Goal: Task Accomplishment & Management: Complete application form

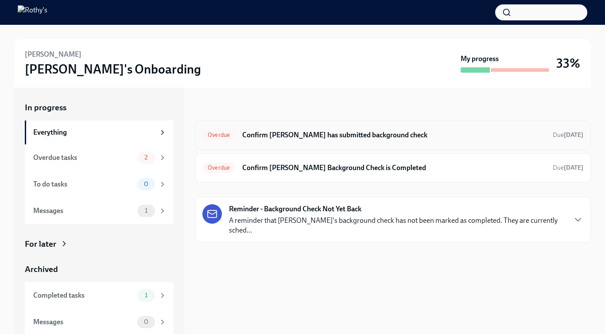
click at [299, 132] on h6 "Confirm [PERSON_NAME] has submitted background check" at bounding box center [394, 135] width 304 height 10
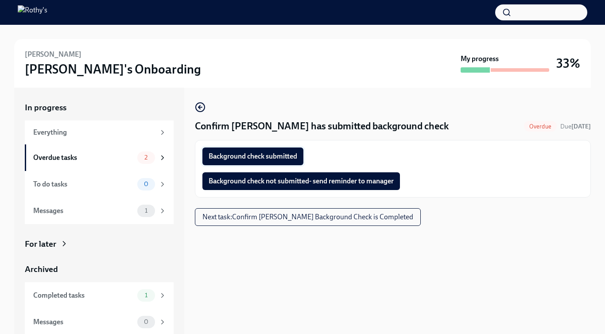
click at [280, 156] on span "Background check submitted" at bounding box center [253, 156] width 89 height 9
